Goal: Submit feedback/report problem

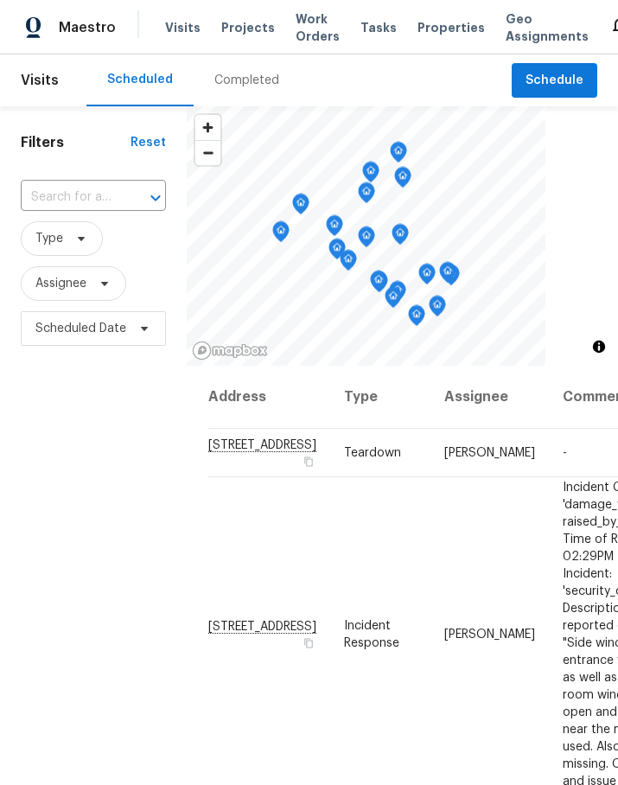
click at [260, 35] on span "Projects" at bounding box center [248, 27] width 54 height 17
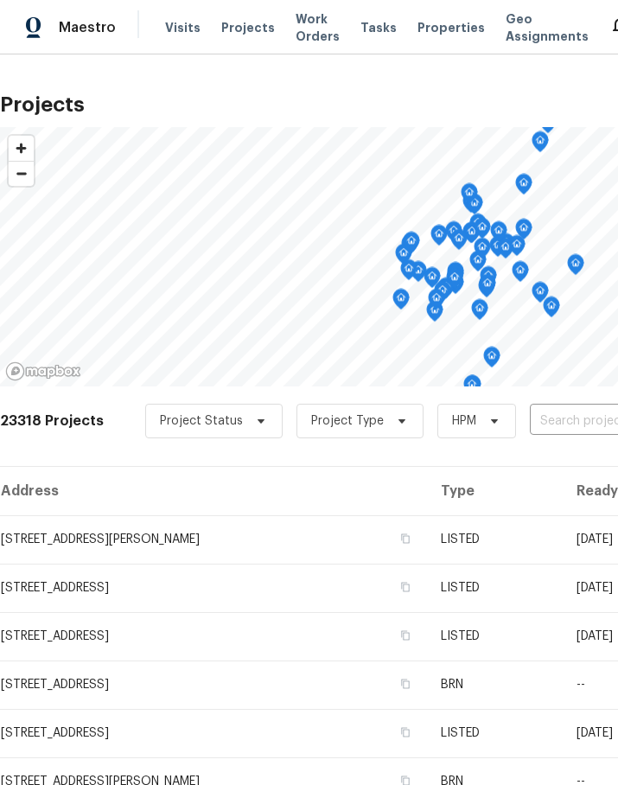
click at [567, 433] on input "text" at bounding box center [629, 421] width 198 height 27
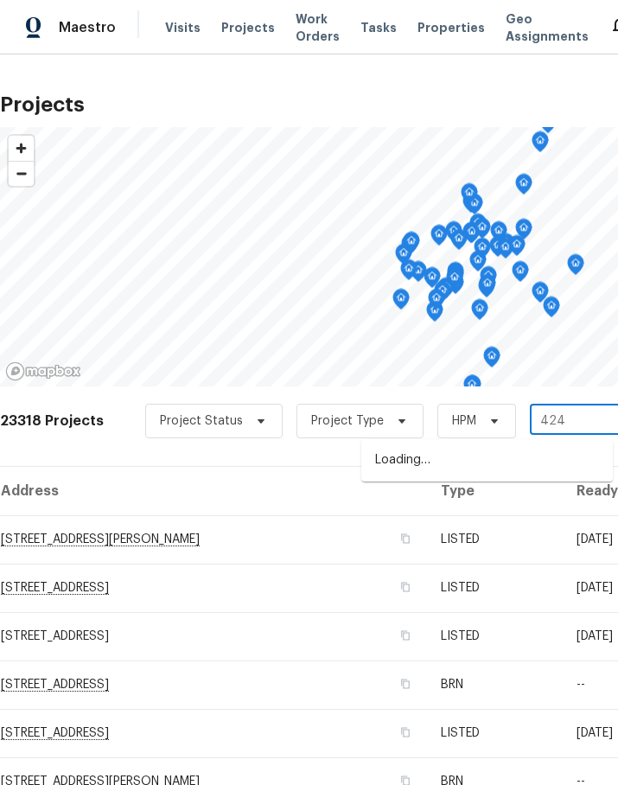
type input "424 m"
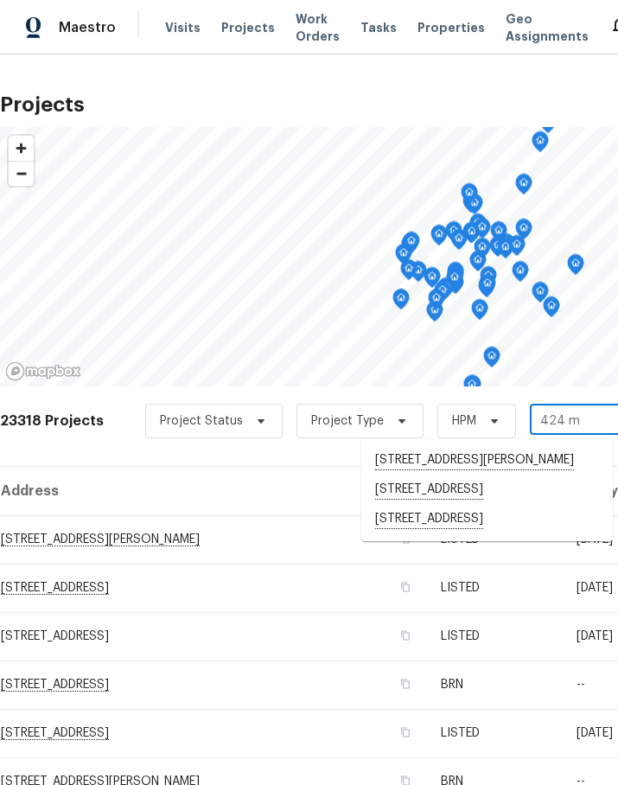
click at [472, 534] on li "[STREET_ADDRESS]" at bounding box center [486, 519] width 251 height 29
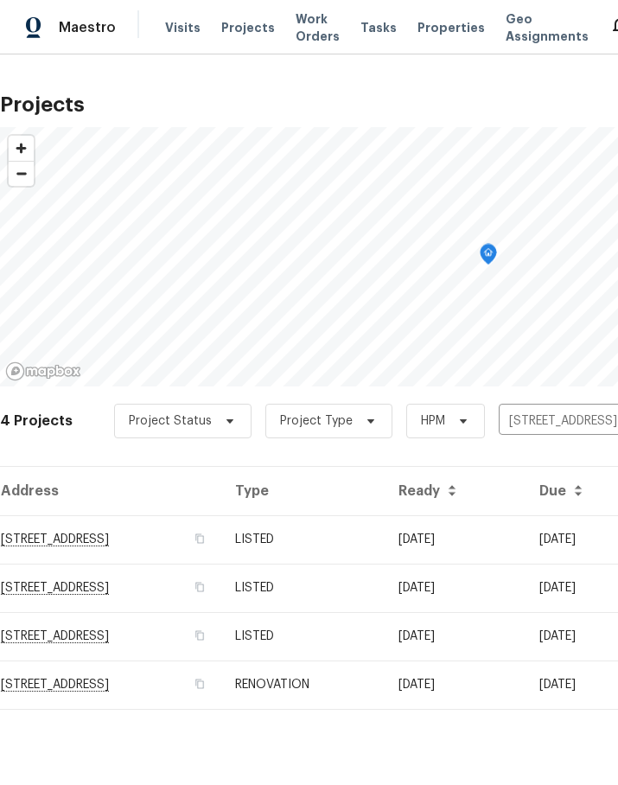
click at [167, 538] on td "[STREET_ADDRESS]" at bounding box center [110, 539] width 221 height 48
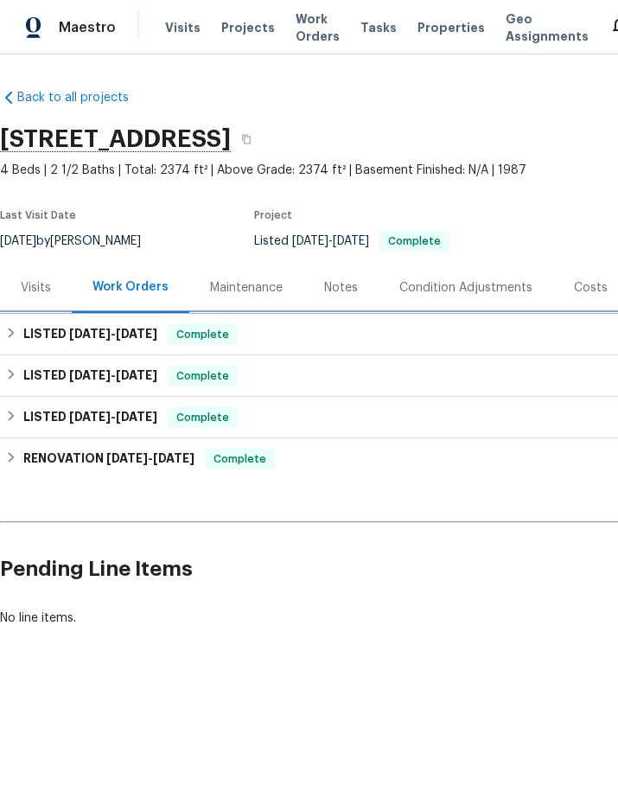
click at [35, 335] on h6 "LISTED [DATE] - [DATE]" at bounding box center [90, 334] width 134 height 21
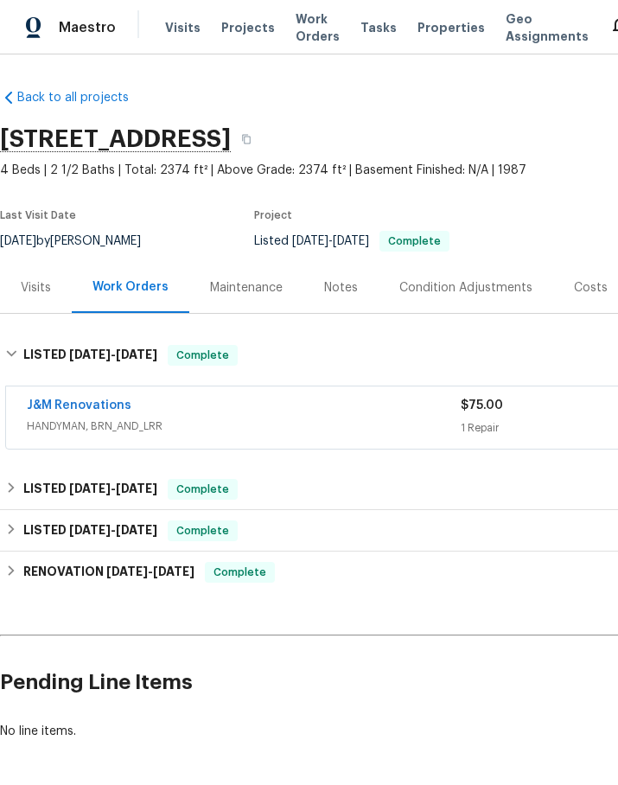
click at [101, 404] on link "J&M Renovations" at bounding box center [79, 405] width 105 height 12
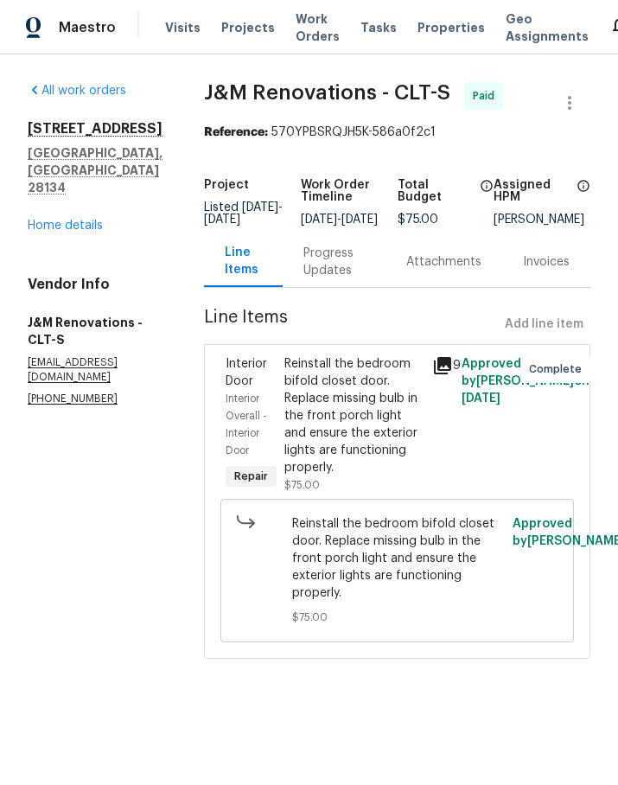
click at [337, 279] on div "Progress Updates" at bounding box center [333, 262] width 61 height 35
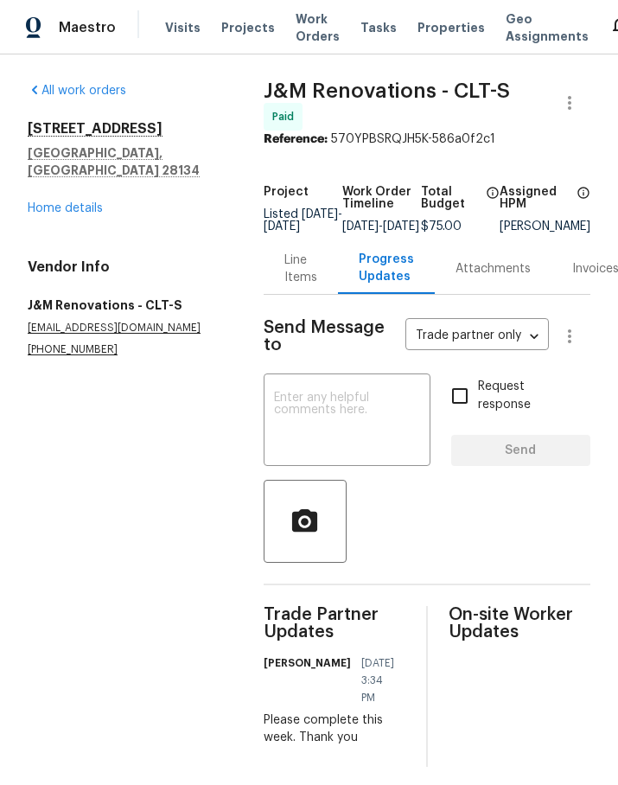
click at [360, 424] on textarea at bounding box center [347, 421] width 146 height 60
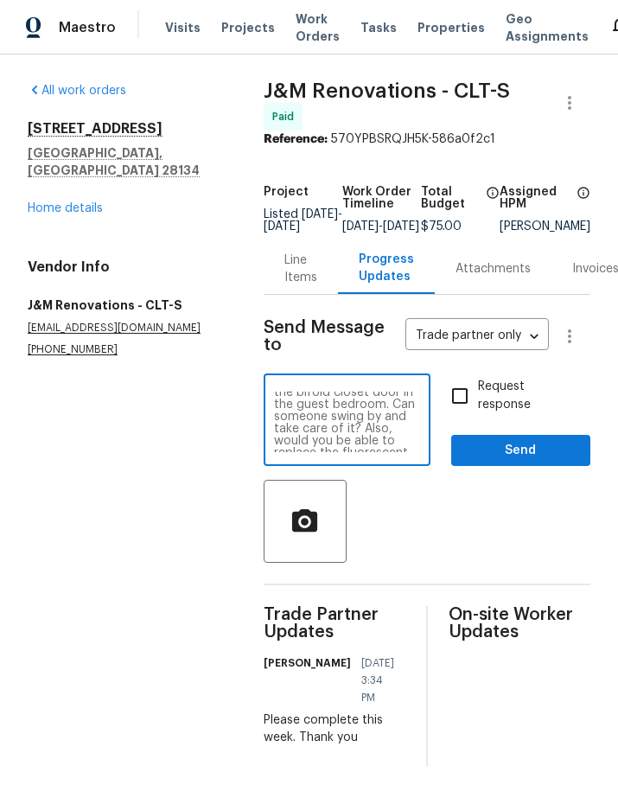
scroll to position [16, 0]
type textarea "You guys didn’t reinstall the bifold closet door in the guest bedroom. Can some…"
click at [455, 405] on input "Request response" at bounding box center [460, 396] width 36 height 36
checkbox input "true"
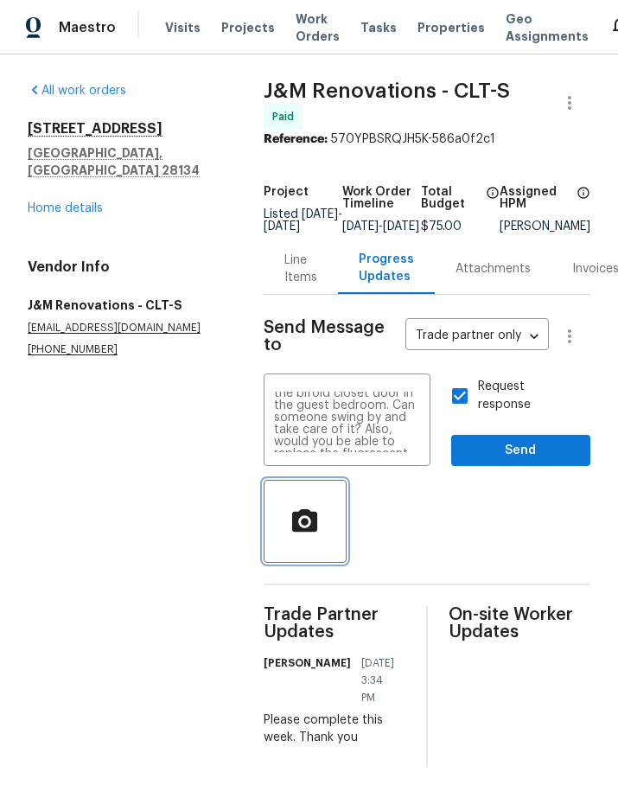
click at [309, 556] on button "button" at bounding box center [305, 521] width 83 height 83
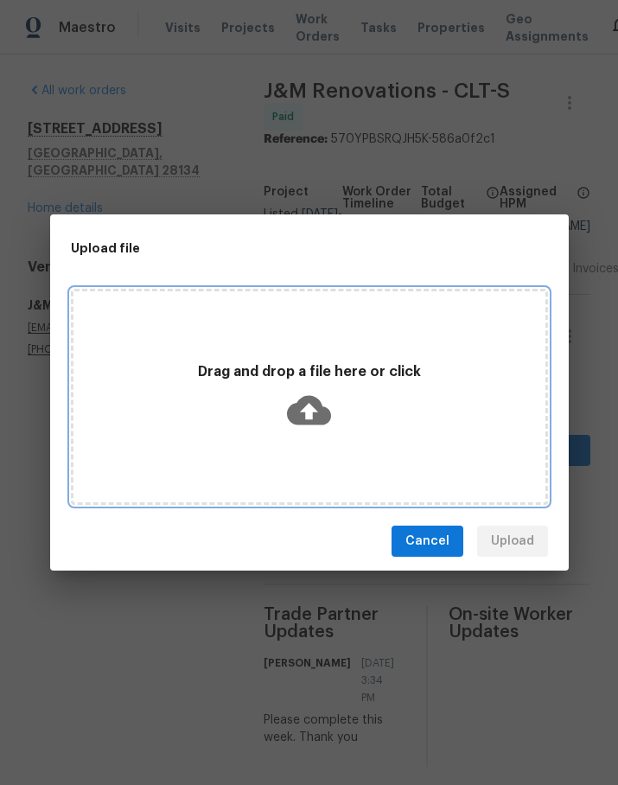
click at [320, 417] on icon at bounding box center [309, 410] width 44 height 29
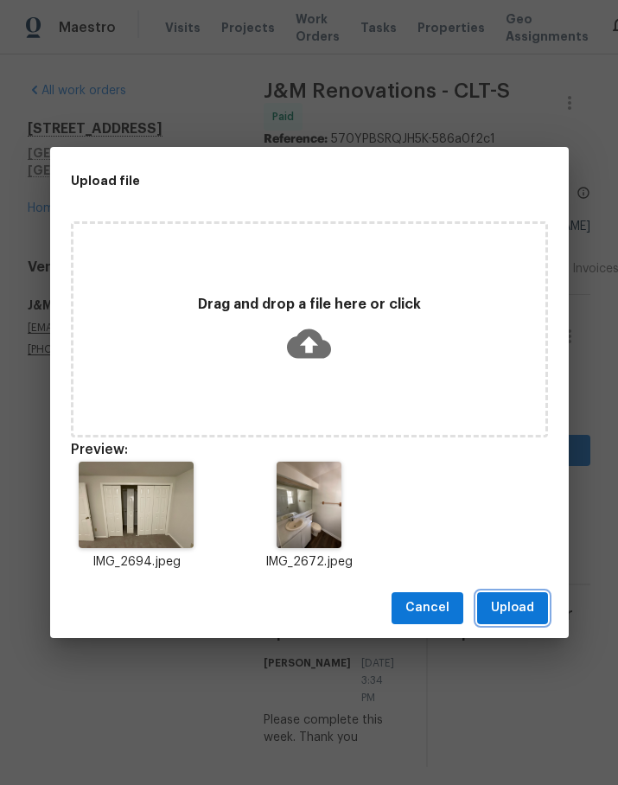
click at [526, 612] on span "Upload" at bounding box center [512, 608] width 43 height 22
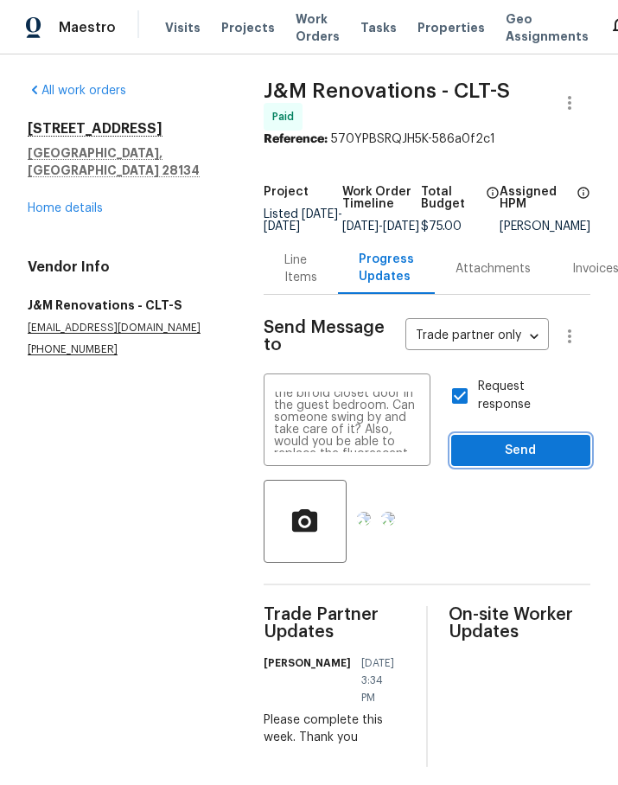
click at [548, 461] on span "Send" at bounding box center [520, 451] width 111 height 22
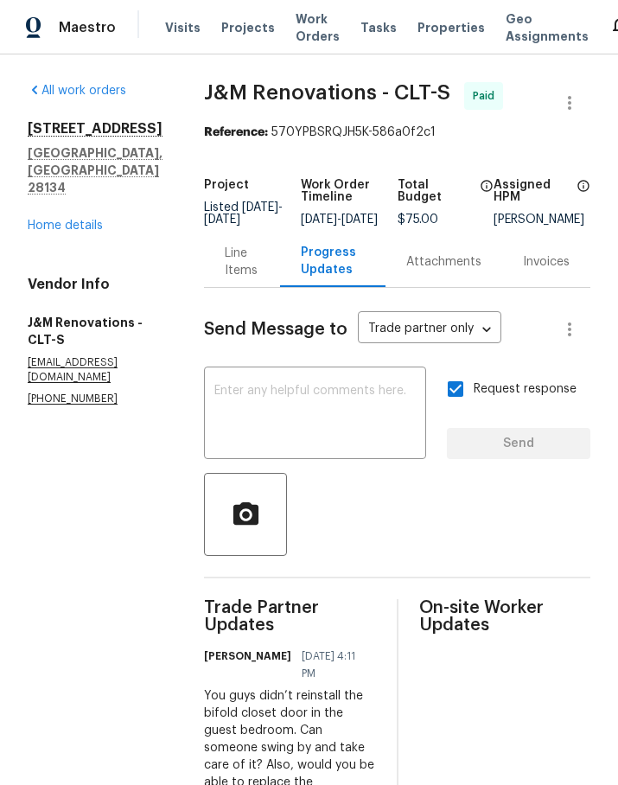
scroll to position [0, 0]
click at [92, 34] on span "Maestro" at bounding box center [87, 27] width 57 height 17
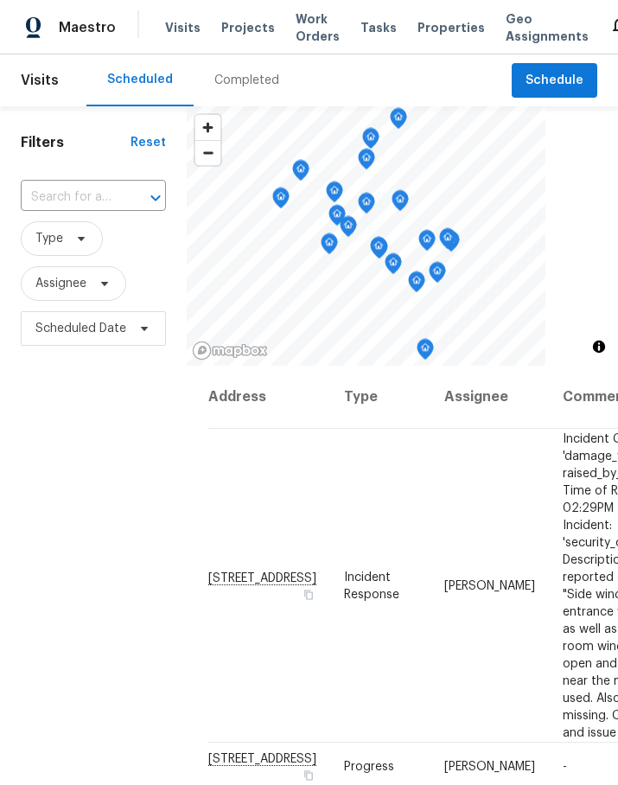
click at [297, 24] on span "Work Orders" at bounding box center [318, 27] width 44 height 35
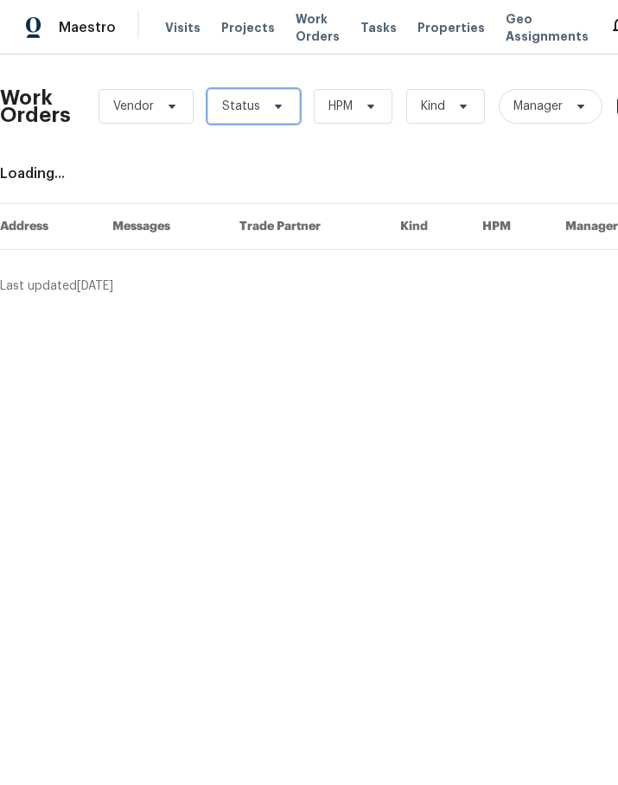
click at [250, 109] on span "Status" at bounding box center [241, 106] width 38 height 17
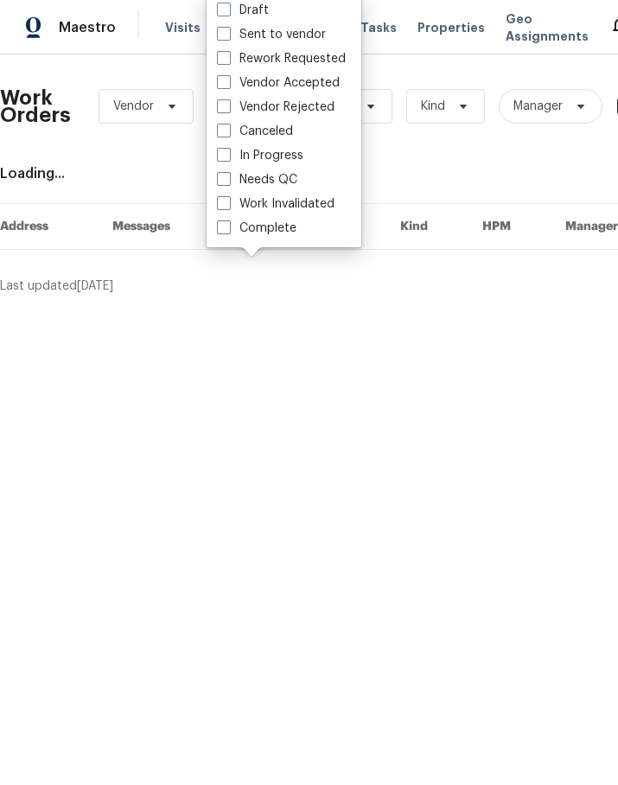
click at [295, 175] on label "Needs QC" at bounding box center [257, 179] width 80 height 17
click at [228, 175] on input "Needs QC" at bounding box center [222, 176] width 11 height 11
checkbox input "true"
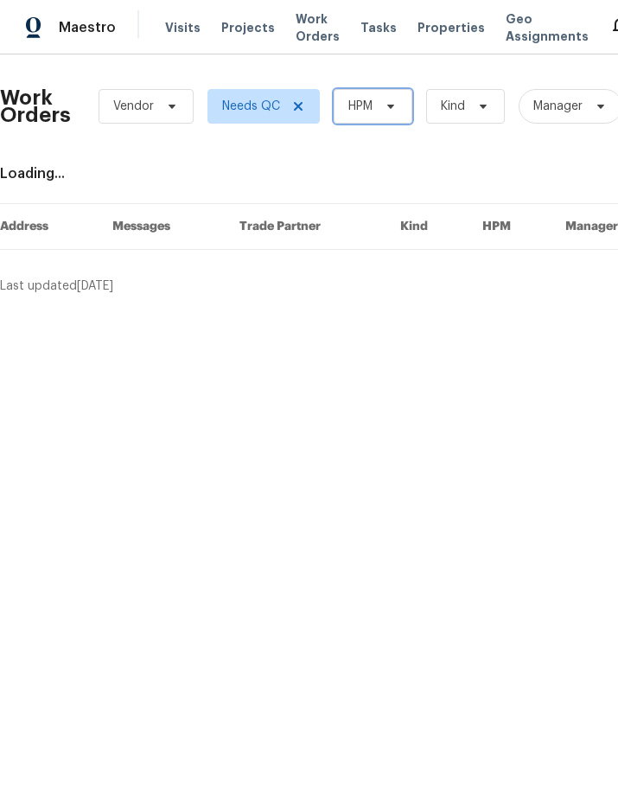
click at [370, 116] on span "HPM" at bounding box center [373, 106] width 79 height 35
click at [449, 173] on div "Loading..." at bounding box center [488, 173] width 977 height 17
click at [379, 112] on span at bounding box center [388, 106] width 19 height 14
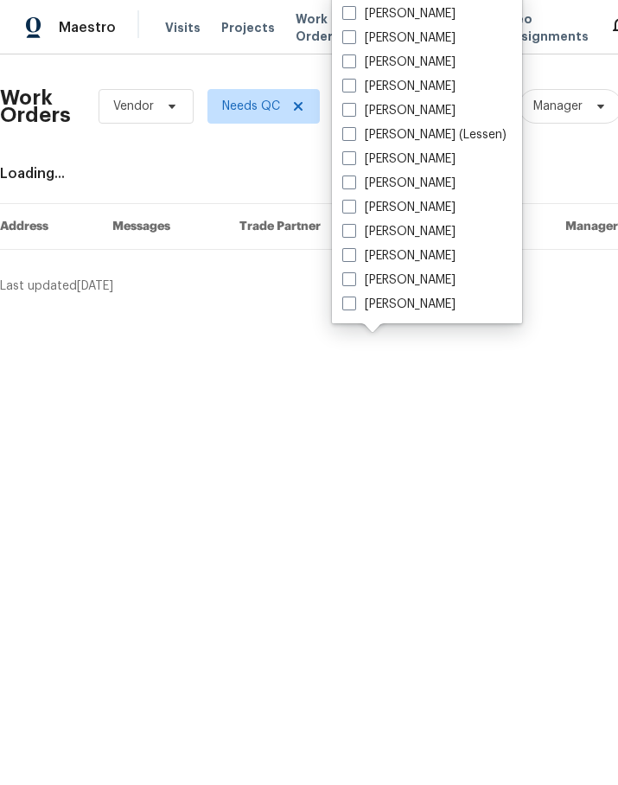
scroll to position [214, 0]
click at [421, 306] on label "[PERSON_NAME]" at bounding box center [398, 304] width 113 height 17
click at [353, 306] on input "[PERSON_NAME]" at bounding box center [347, 301] width 11 height 11
checkbox input "true"
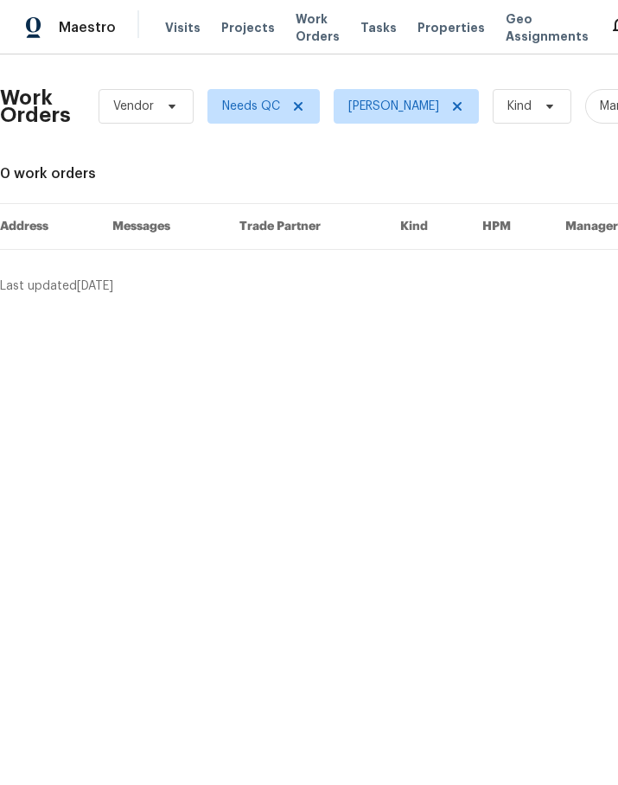
click at [91, 43] on div "Maestro" at bounding box center [58, 27] width 116 height 35
